Goal: Task Accomplishment & Management: Complete application form

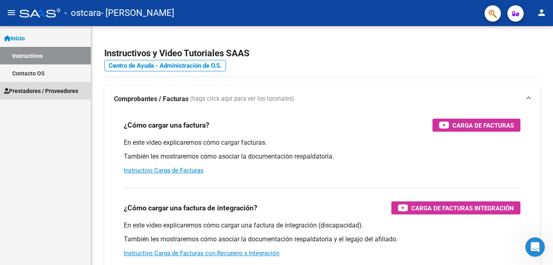
click at [57, 93] on span "Prestadores / Proveedores" at bounding box center [41, 90] width 74 height 9
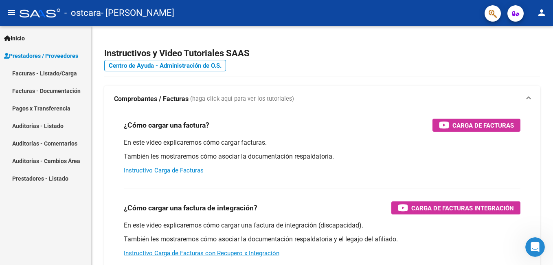
click at [58, 73] on link "Facturas - Listado/Carga" at bounding box center [45, 72] width 91 height 17
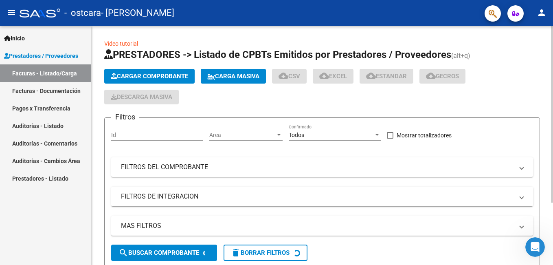
click at [171, 76] on span "Cargar Comprobante" at bounding box center [149, 75] width 77 height 7
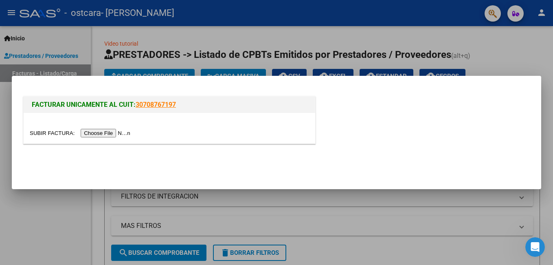
click at [107, 131] on input "file" at bounding box center [81, 133] width 103 height 9
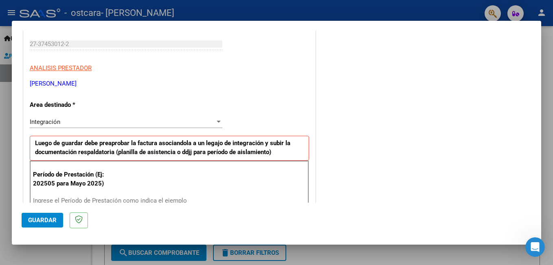
scroll to position [203, 0]
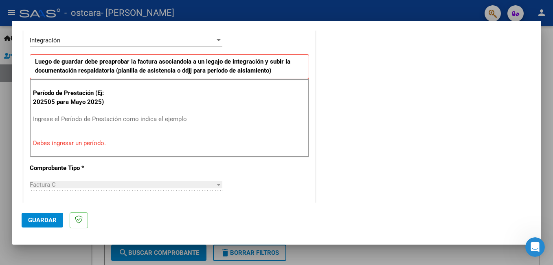
click at [126, 115] on input "Ingrese el Período de Prestación como indica el ejemplo" at bounding box center [127, 118] width 188 height 7
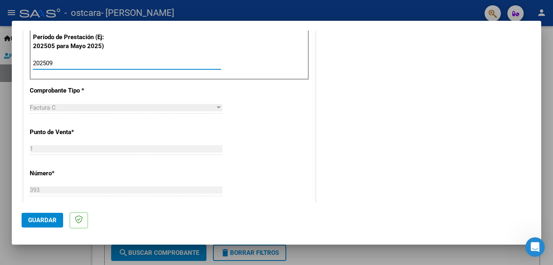
scroll to position [0, 0]
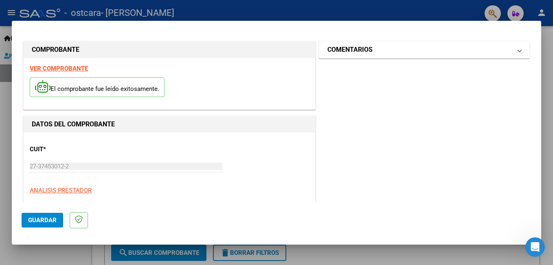
type input "202509"
click at [518, 50] on span at bounding box center [519, 50] width 3 height 10
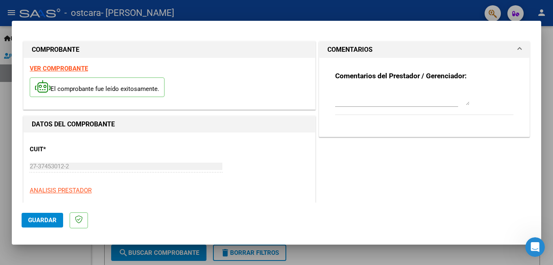
click at [515, 48] on mat-expansion-panel-header "COMENTARIOS" at bounding box center [424, 50] width 210 height 16
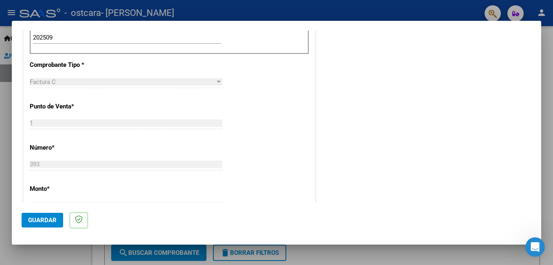
scroll to position [529, 0]
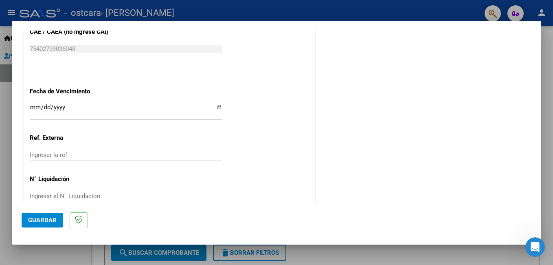
click at [46, 219] on span "Guardar" at bounding box center [42, 219] width 28 height 7
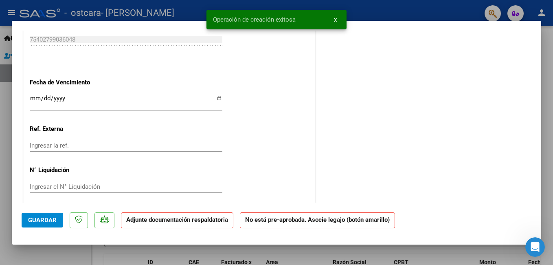
scroll to position [0, 0]
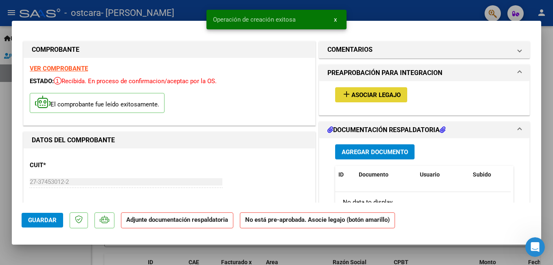
click at [360, 98] on span "Asociar Legajo" at bounding box center [375, 94] width 49 height 7
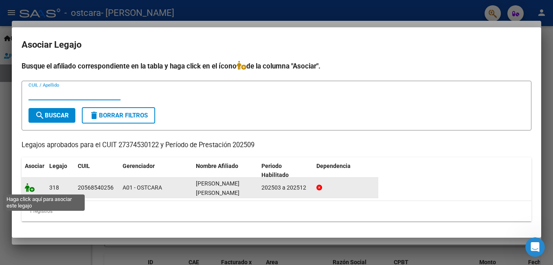
click at [26, 186] on icon at bounding box center [30, 187] width 10 height 9
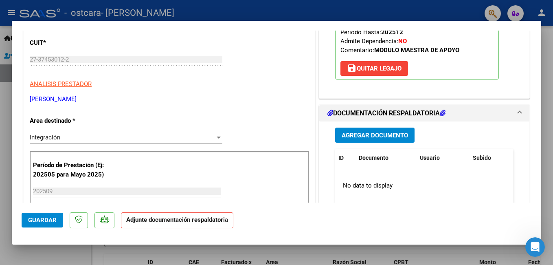
scroll to position [203, 0]
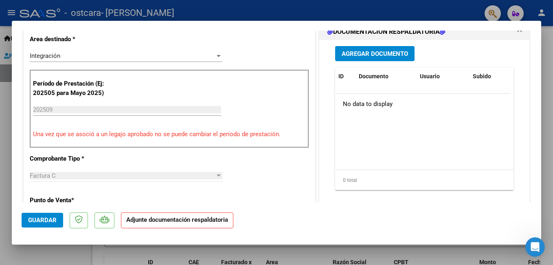
click at [381, 48] on button "Agregar Documento" at bounding box center [374, 53] width 79 height 15
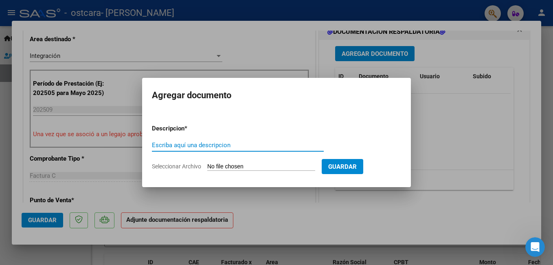
click at [274, 144] on input "Escriba aquí una descripcion" at bounding box center [238, 144] width 172 height 7
click at [170, 135] on form "Descripcion * Escriba aquí una descripcion Seleccionar Archivo Guardar" at bounding box center [276, 147] width 249 height 59
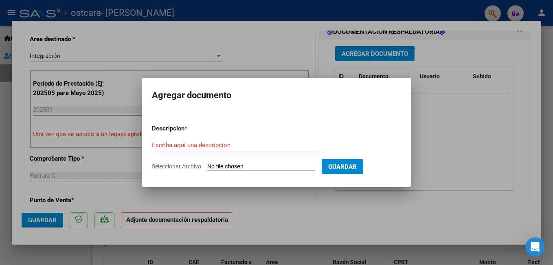
click at [168, 146] on input "Escriba aquí una descripcion" at bounding box center [238, 144] width 172 height 7
click at [173, 130] on p "Descripcion *" at bounding box center [189, 128] width 75 height 9
click at [173, 162] on form "Descripcion * Escriba aquí una descripcion Seleccionar Archivo Guardar" at bounding box center [276, 147] width 249 height 59
click at [171, 166] on span "Seleccionar Archivo" at bounding box center [176, 166] width 49 height 7
click at [207, 166] on input "Seleccionar Archivo" at bounding box center [261, 167] width 108 height 8
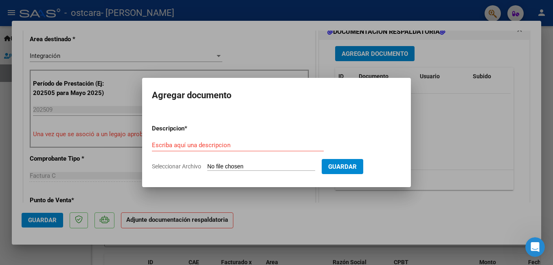
type input "C:\fakepath\Escaneado el [DATE], 4_57_17 p. m..pdf"
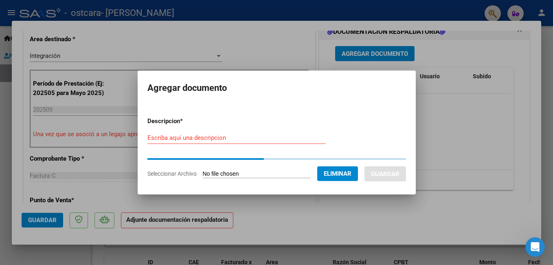
click at [197, 137] on input "Escriba aquí una descripcion" at bounding box center [236, 137] width 178 height 7
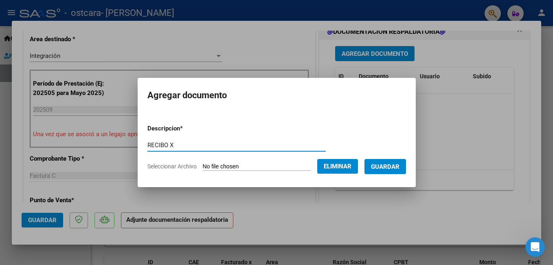
type input "RECIBO X"
click at [385, 165] on span "Guardar" at bounding box center [385, 166] width 28 height 7
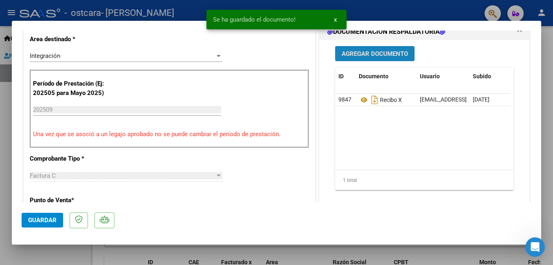
click at [392, 52] on span "Agregar Documento" at bounding box center [374, 53] width 66 height 7
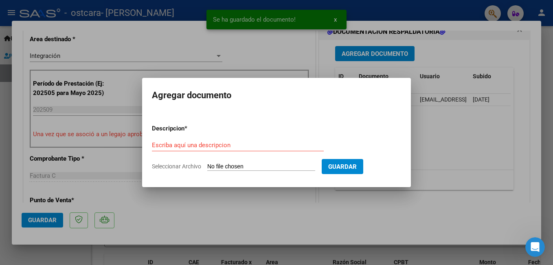
click at [176, 165] on span "Seleccionar Archivo" at bounding box center [176, 166] width 49 height 7
click at [207, 165] on input "Seleccionar Archivo" at bounding box center [261, 167] width 108 height 8
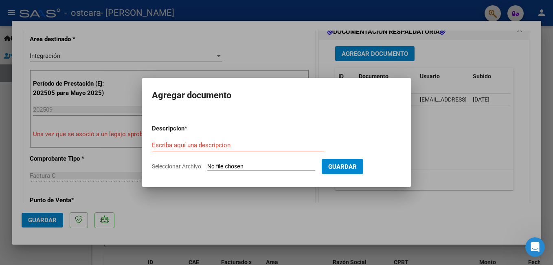
type input "C:\fakepath\[PERSON_NAME] asistencias.pdf"
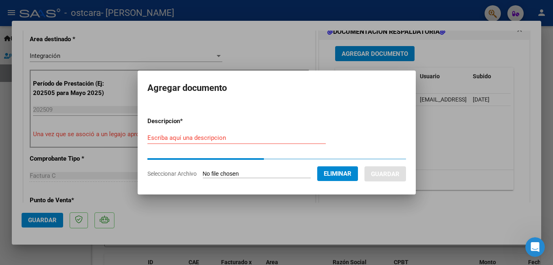
click at [216, 140] on input "Escriba aquí una descripcion" at bounding box center [236, 137] width 178 height 7
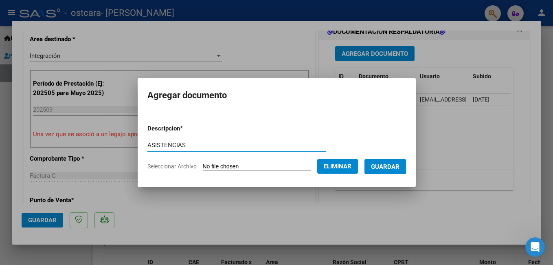
type input "ASISTENCIAS"
click at [389, 167] on span "Guardar" at bounding box center [385, 166] width 28 height 7
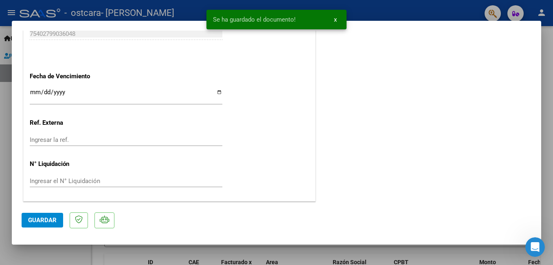
scroll to position [394, 0]
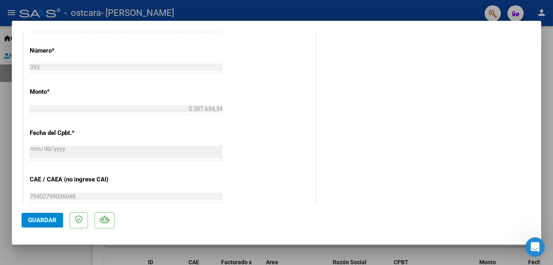
click at [38, 221] on span "Guardar" at bounding box center [42, 219] width 28 height 7
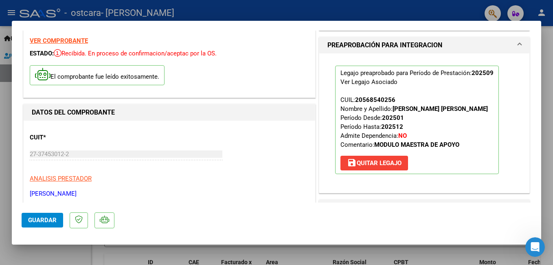
scroll to position [0, 0]
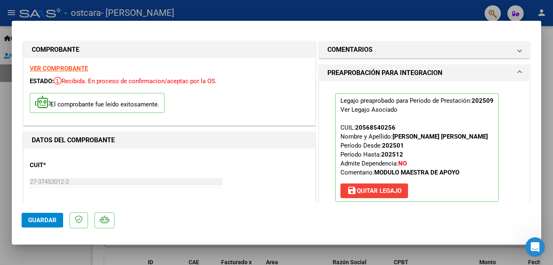
drag, startPoint x: 400, startPoint y: 154, endPoint x: 379, endPoint y: 155, distance: 20.8
click at [379, 155] on p "Legajo preaprobado para Período de Prestación: 202509 Ver Legajo Asociado CUIL:…" at bounding box center [417, 147] width 164 height 108
drag, startPoint x: 379, startPoint y: 155, endPoint x: 424, endPoint y: 150, distance: 45.4
click at [424, 150] on p "Legajo preaprobado para Período de Prestación: 202509 Ver Legajo Asociado CUIL:…" at bounding box center [417, 147] width 164 height 108
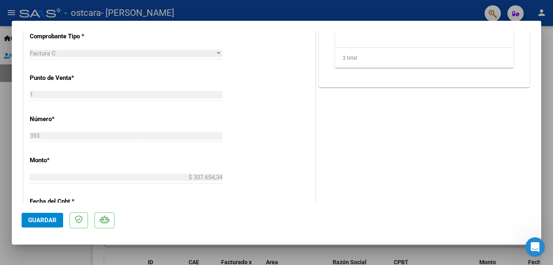
scroll to position [556, 0]
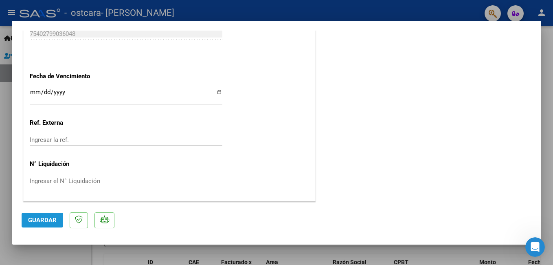
click at [42, 223] on span "Guardar" at bounding box center [42, 219] width 28 height 7
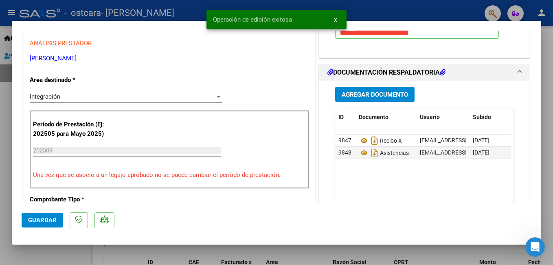
scroll to position [203, 0]
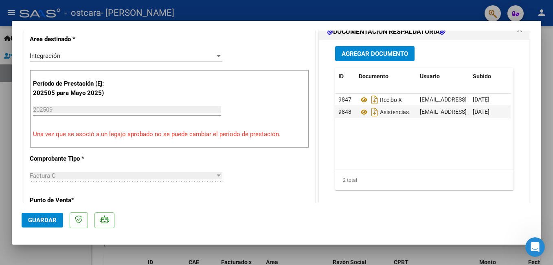
click at [539, 28] on mat-dialog-container "COMPROBANTE VER COMPROBANTE ESTADO: Recibida. En proceso de confirmacion/acepta…" at bounding box center [276, 132] width 529 height 223
click at [551, 49] on div at bounding box center [276, 132] width 553 height 265
